Goal: Navigation & Orientation: Go to known website

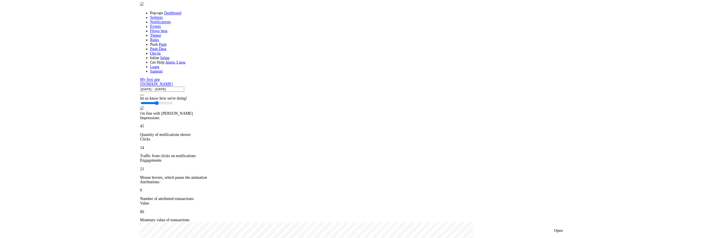
scroll to position [215, 566]
